Goal: Task Accomplishment & Management: Use online tool/utility

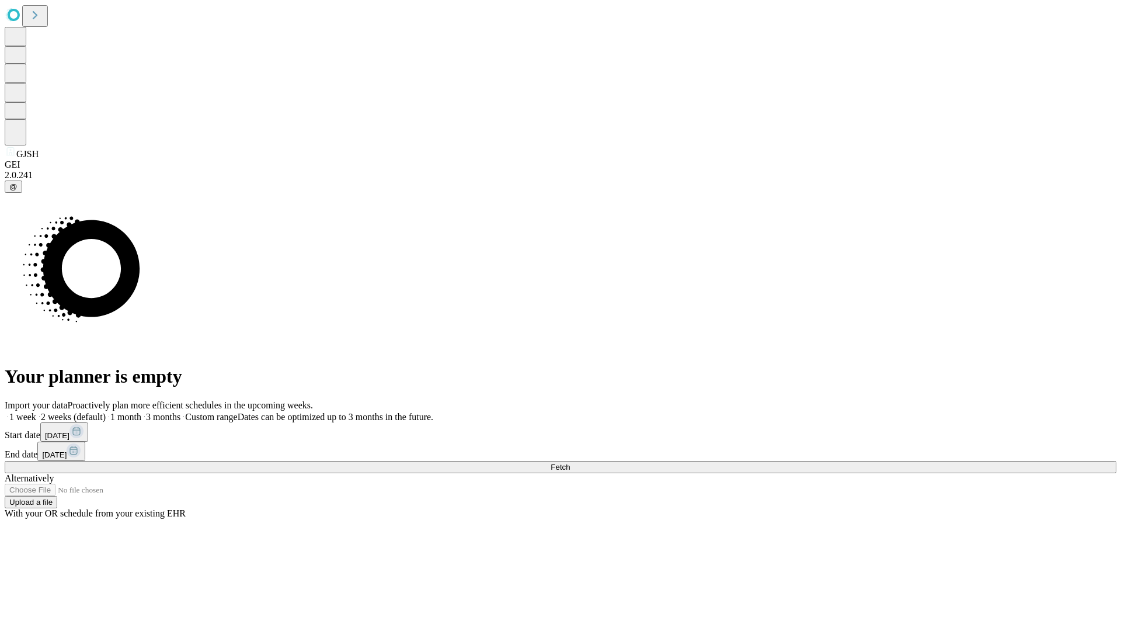
click at [570, 462] on span "Fetch" at bounding box center [560, 466] width 19 height 9
